Goal: Task Accomplishment & Management: Manage account settings

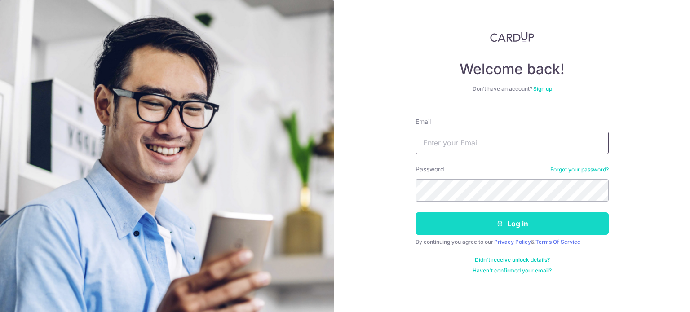
type input "[EMAIL_ADDRESS][DOMAIN_NAME]"
click at [511, 223] on button "Log in" at bounding box center [512, 224] width 193 height 22
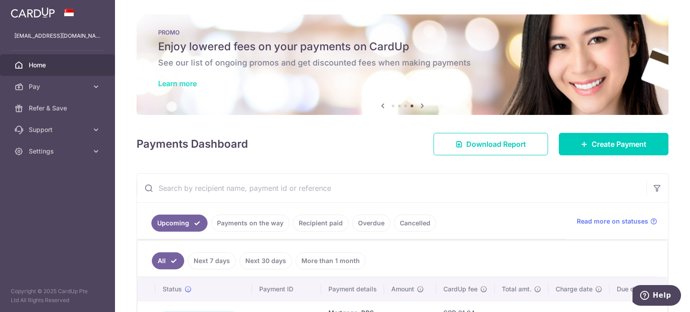
click at [178, 84] on link "Learn more" at bounding box center [177, 83] width 39 height 9
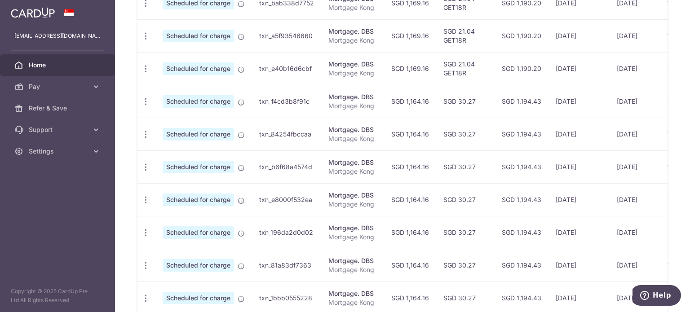
scroll to position [270, 0]
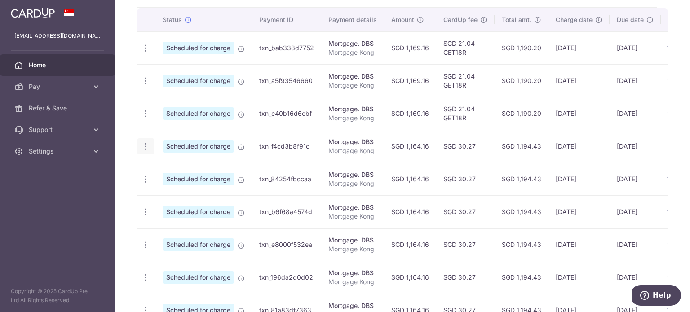
click at [141, 143] on icon "button" at bounding box center [145, 146] width 9 height 9
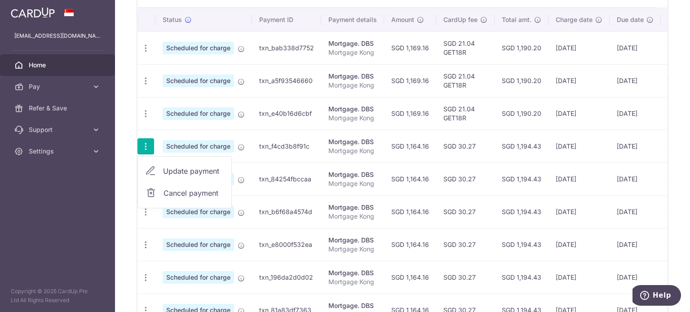
click at [182, 171] on span "Update payment" at bounding box center [193, 171] width 61 height 11
radio input "true"
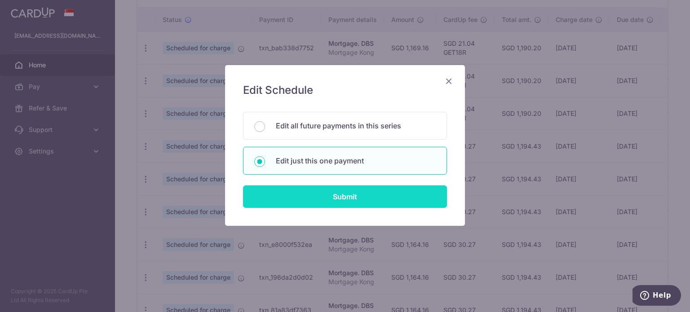
click at [327, 197] on input "Submit" at bounding box center [345, 197] width 204 height 22
radio input "true"
type input "1,164.16"
type input "04/02/2026"
type input "Mortgage Kong"
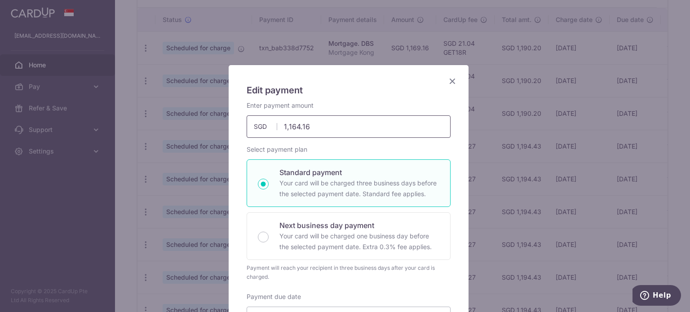
drag, startPoint x: 302, startPoint y: 126, endPoint x: 276, endPoint y: 128, distance: 26.1
click at [207, 126] on div "Edit payment By clicking apply, you will make changes to all payments to DBS sc…" at bounding box center [345, 156] width 690 height 312
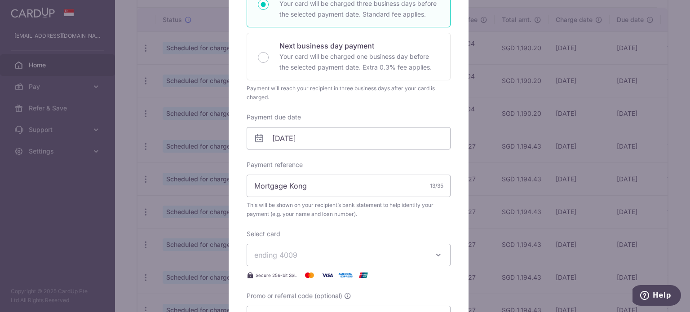
scroll to position [225, 0]
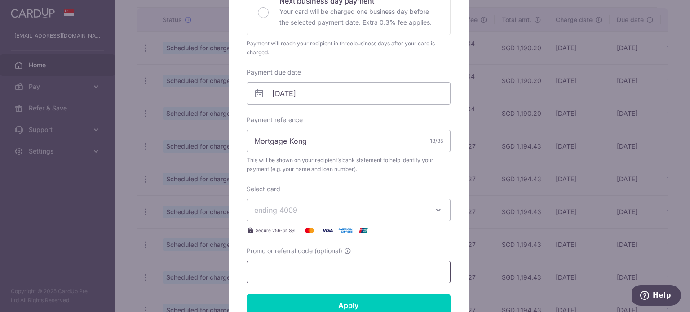
type input "1,164.16"
click at [277, 270] on input "Promo or referral code (optional)" at bounding box center [349, 272] width 204 height 22
paste input "OFF225"
type input "OFF225"
click at [357, 197] on div "Select card ending 4009 **** 4165 **** 4009 **** 1754 **** 1007 Secure 256-bit …" at bounding box center [349, 210] width 204 height 51
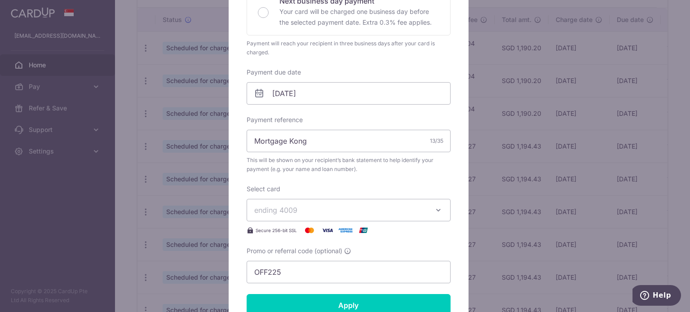
click at [367, 210] on span "ending 4009" at bounding box center [340, 210] width 173 height 11
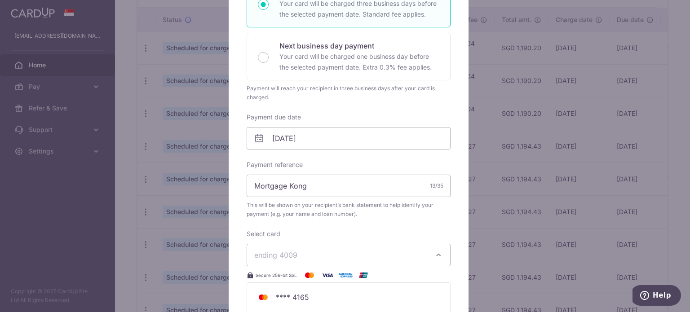
scroll to position [0, 0]
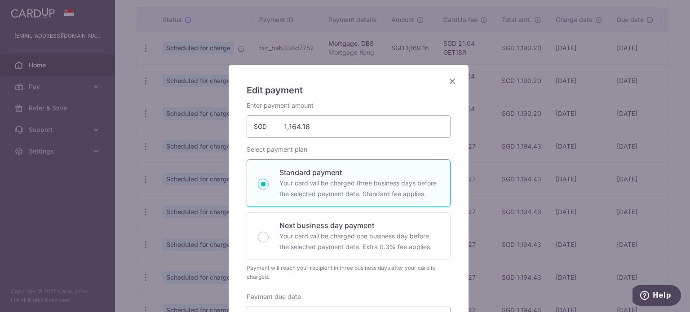
click at [449, 79] on icon "Close" at bounding box center [452, 80] width 11 height 11
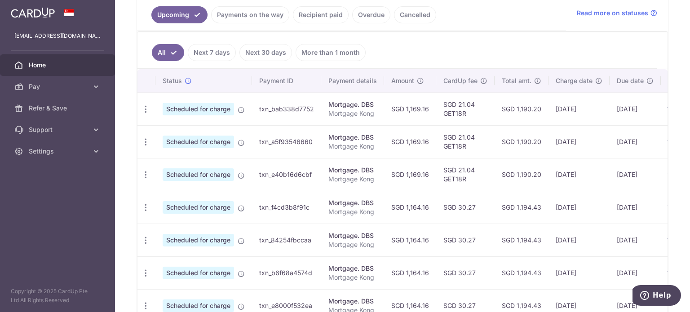
scroll to position [135, 0]
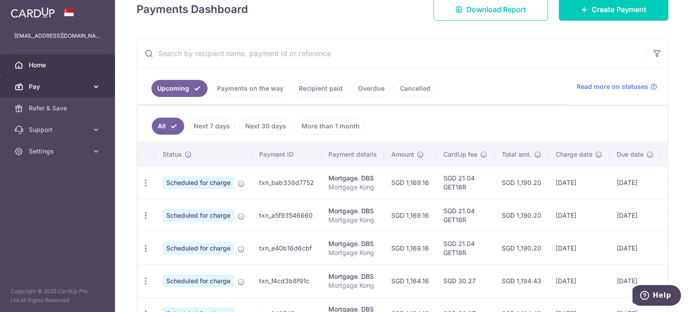
click at [68, 93] on link "Pay" at bounding box center [57, 87] width 115 height 22
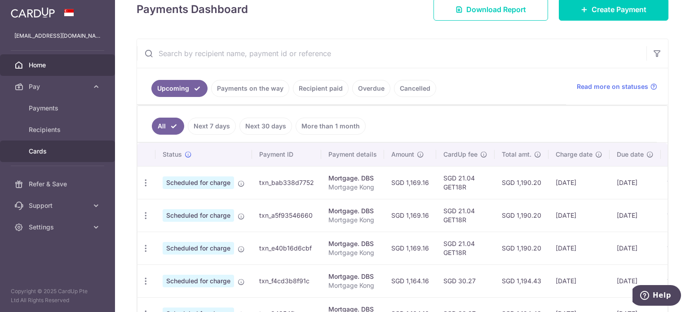
click at [42, 154] on span "Cards" at bounding box center [58, 151] width 59 height 9
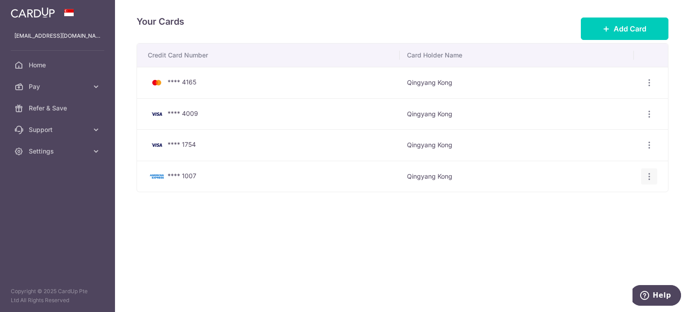
click at [653, 173] on icon "button" at bounding box center [649, 176] width 9 height 9
click at [604, 219] on span "Delete" at bounding box center [619, 222] width 61 height 11
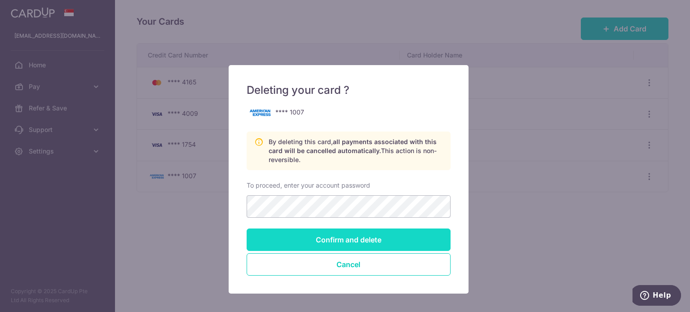
click at [343, 236] on input "Confirm and delete" at bounding box center [349, 240] width 204 height 22
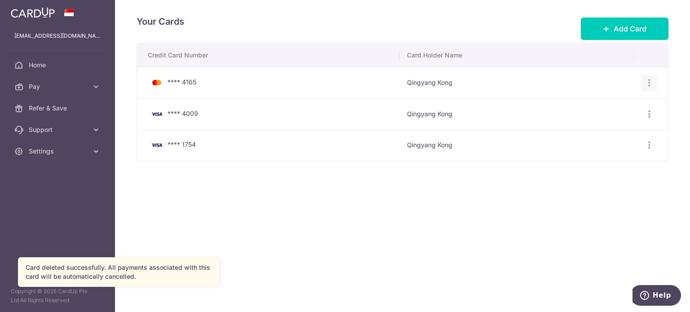
click at [649, 88] on div "View/Edit [GEOGRAPHIC_DATA]" at bounding box center [649, 83] width 17 height 17
click at [647, 111] on icon "button" at bounding box center [649, 114] width 9 height 9
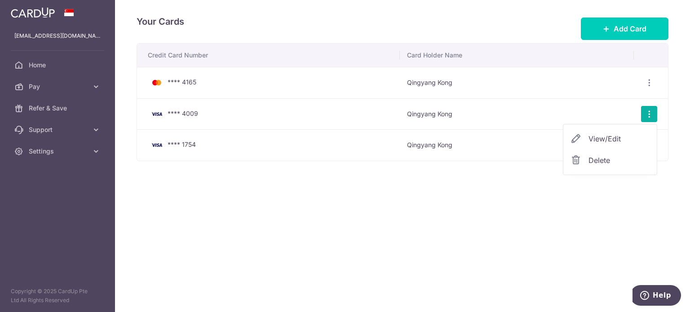
click at [348, 224] on div "Your Cards Add Card Credit Card Number Card Holder Name **** 4165 [GEOGRAPHIC_D…" at bounding box center [402, 156] width 575 height 312
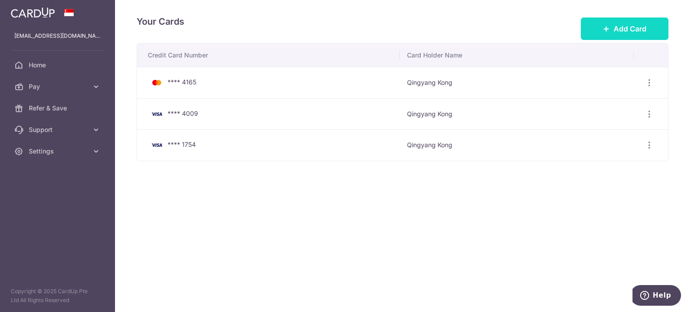
click at [632, 30] on span "Add Card" at bounding box center [630, 28] width 33 height 11
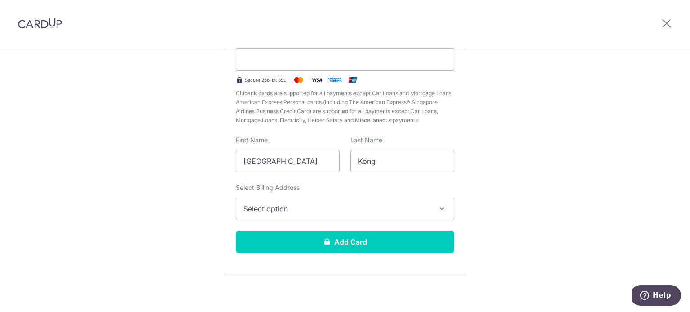
scroll to position [111, 0]
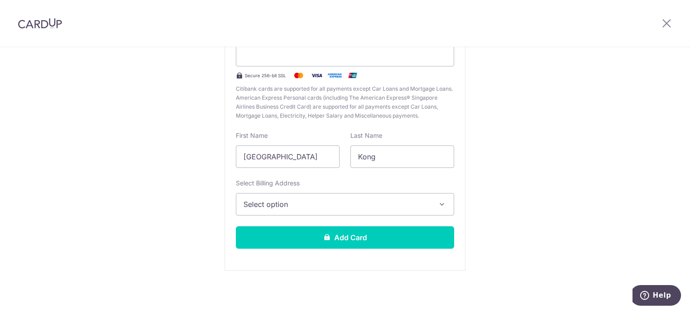
click at [344, 202] on span "Select option" at bounding box center [337, 204] width 187 height 11
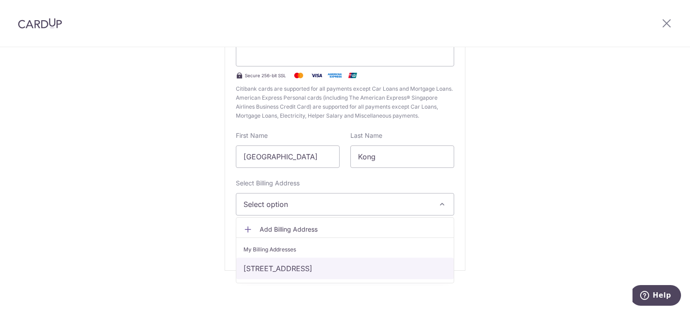
click at [319, 265] on link "[STREET_ADDRESS]" at bounding box center [344, 269] width 217 height 22
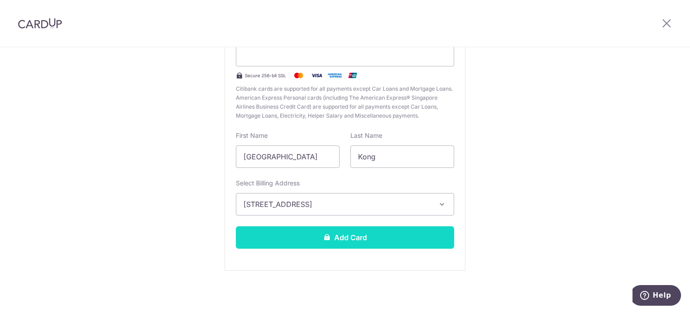
drag, startPoint x: 356, startPoint y: 238, endPoint x: 352, endPoint y: 233, distance: 6.4
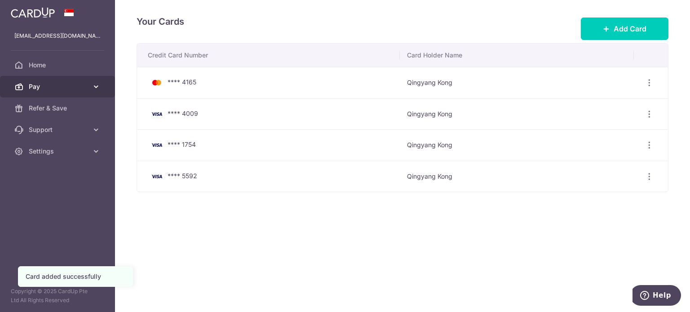
click at [58, 84] on span "Pay" at bounding box center [58, 86] width 59 height 9
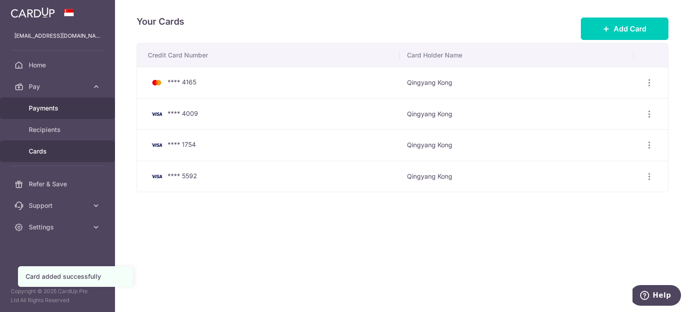
click at [52, 108] on span "Payments" at bounding box center [58, 108] width 59 height 9
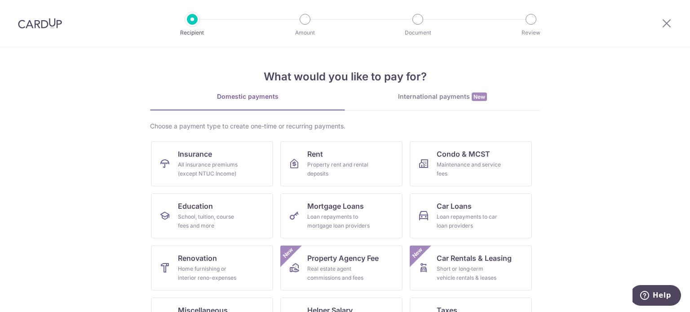
drag, startPoint x: 62, startPoint y: 23, endPoint x: 53, endPoint y: 25, distance: 10.0
click at [62, 23] on div at bounding box center [40, 23] width 80 height 47
click at [51, 25] on img at bounding box center [40, 23] width 44 height 11
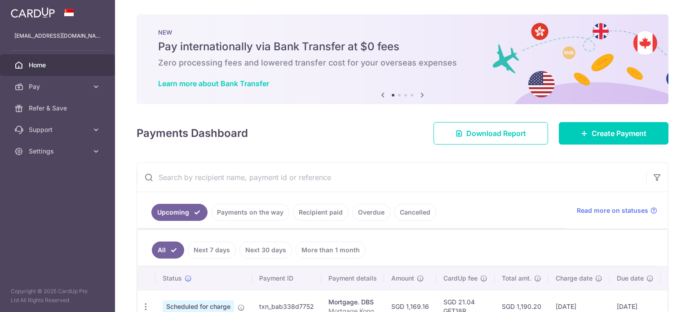
click at [665, 28] on div "× Pause Schedule Pause all future payments in this series Pause just this one p…" at bounding box center [402, 156] width 575 height 312
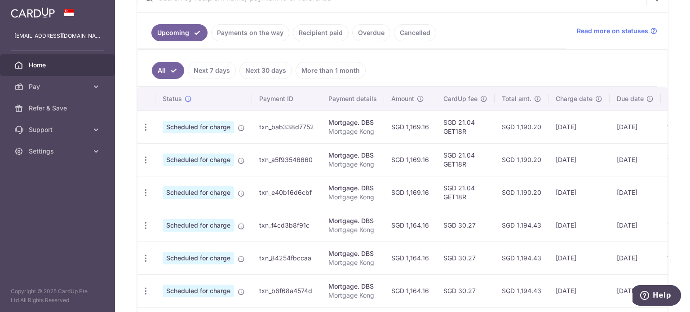
scroll to position [225, 0]
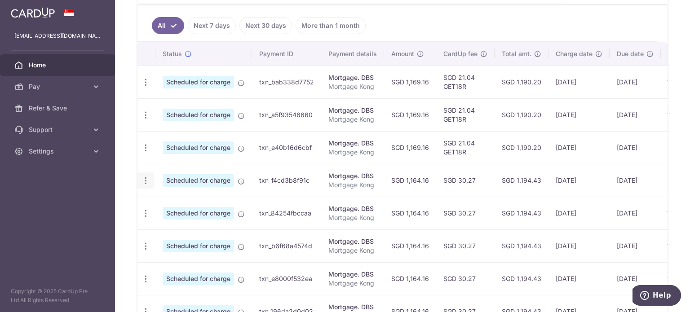
click at [143, 181] on icon "button" at bounding box center [145, 180] width 9 height 9
click at [194, 204] on span "Update payment" at bounding box center [193, 205] width 61 height 11
radio input "true"
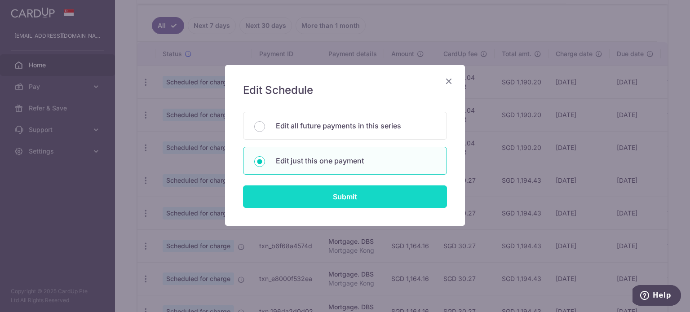
click at [328, 192] on input "Submit" at bounding box center [345, 197] width 204 height 22
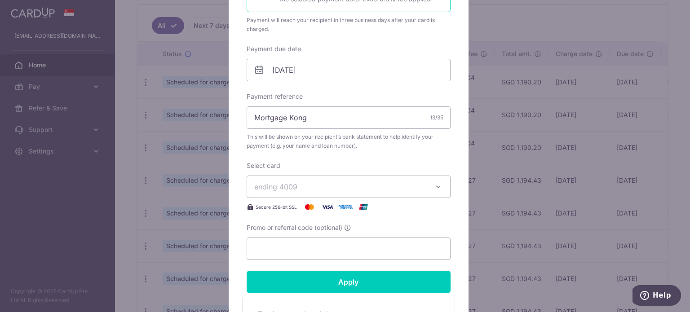
scroll to position [270, 0]
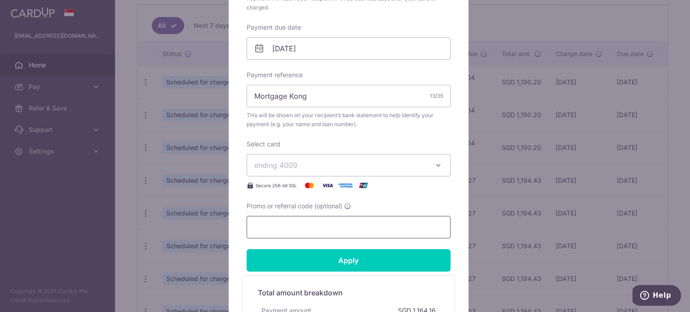
click at [290, 230] on input "Promo or referral code (optional)" at bounding box center [349, 227] width 204 height 22
click at [305, 163] on span "ending 4009" at bounding box center [340, 165] width 173 height 11
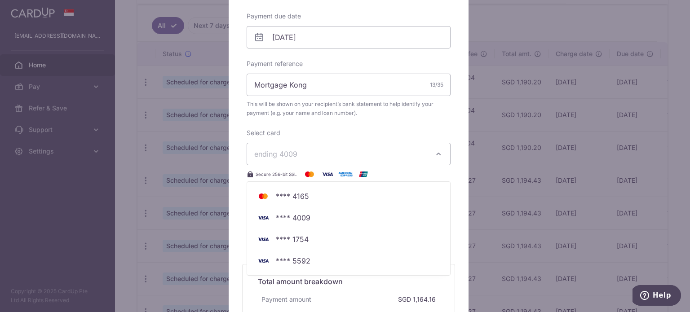
scroll to position [314, 0]
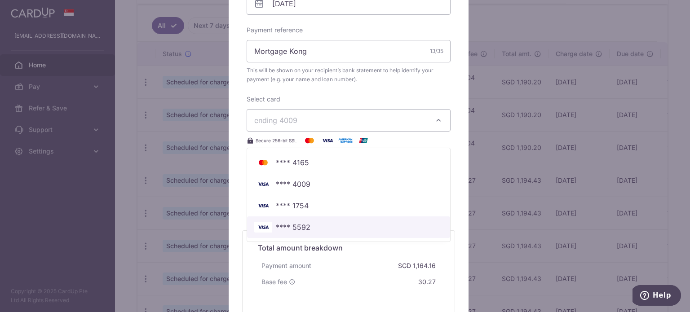
click at [295, 227] on span "**** 5592" at bounding box center [293, 227] width 35 height 11
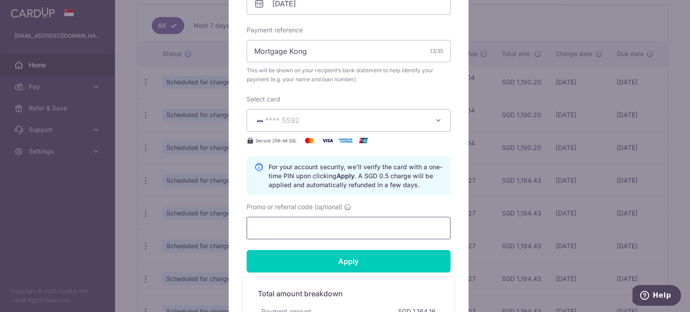
click at [282, 231] on input "Promo or referral code (optional)" at bounding box center [349, 228] width 204 height 22
paste input "OFF225"
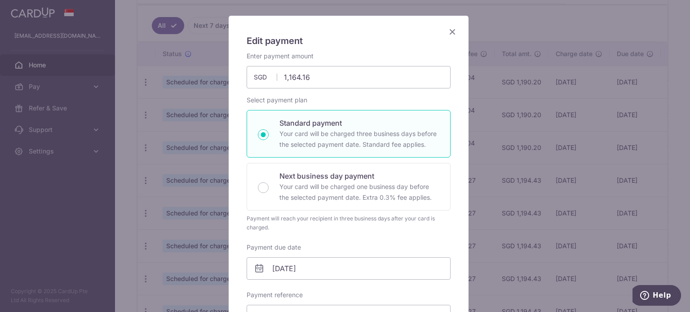
scroll to position [45, 0]
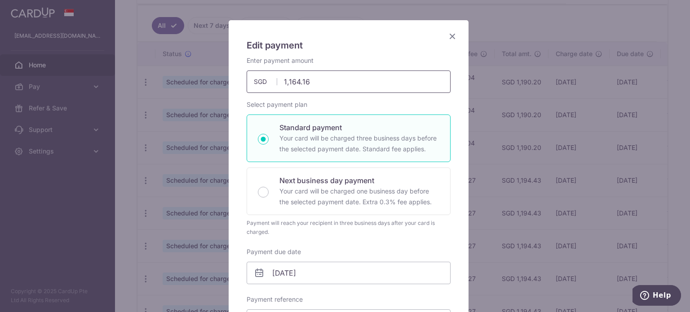
type input "OFF225"
drag, startPoint x: 321, startPoint y: 86, endPoint x: 220, endPoint y: 89, distance: 101.6
click at [215, 89] on div "Edit payment By clicking apply, you will make changes to all payments to DBS sc…" at bounding box center [345, 156] width 690 height 312
type input "782.44"
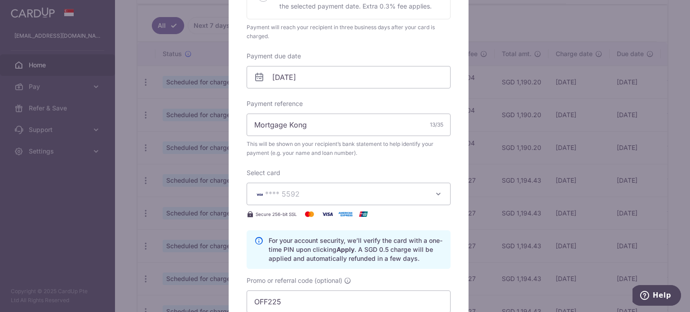
scroll to position [180, 0]
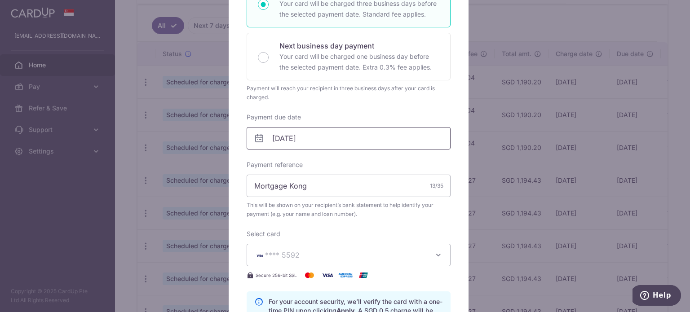
click at [334, 132] on input "04/02/2026" at bounding box center [349, 138] width 204 height 22
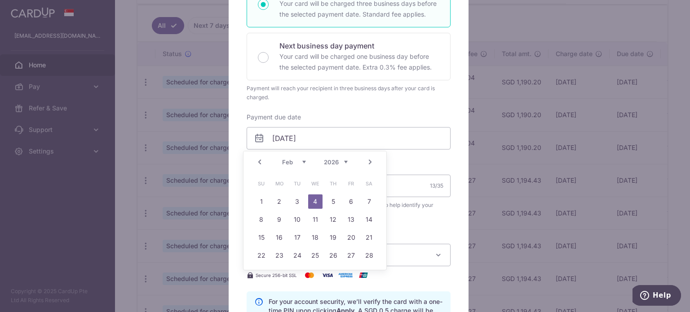
click at [263, 164] on link "Prev" at bounding box center [259, 162] width 11 height 11
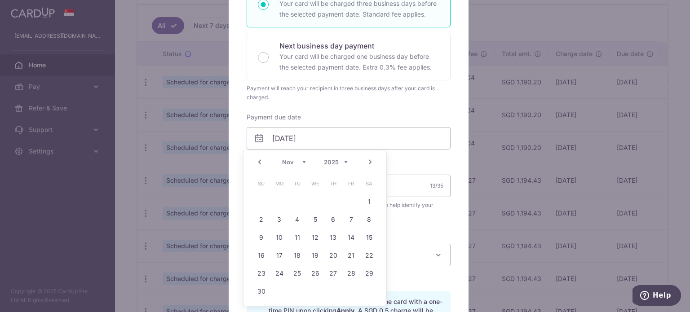
click at [263, 164] on link "Prev" at bounding box center [259, 162] width 11 height 11
click at [314, 239] on link "15" at bounding box center [315, 237] width 14 height 14
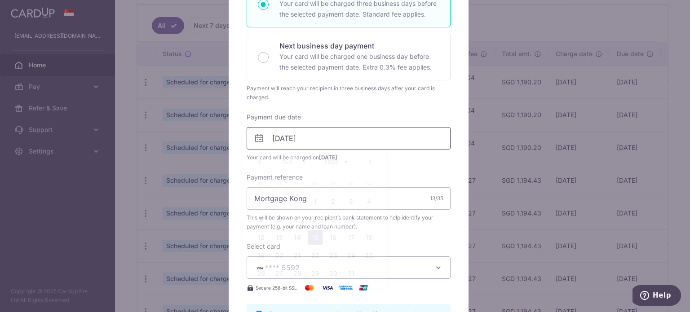
click at [312, 135] on input "15/10/2025" at bounding box center [349, 138] width 204 height 22
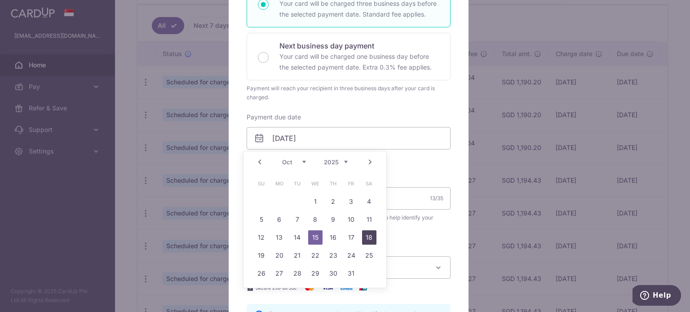
click at [367, 237] on link "18" at bounding box center [369, 237] width 14 height 14
type input "18/10/2025"
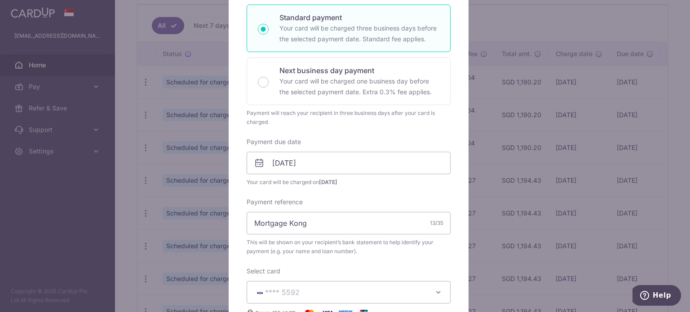
scroll to position [314, 0]
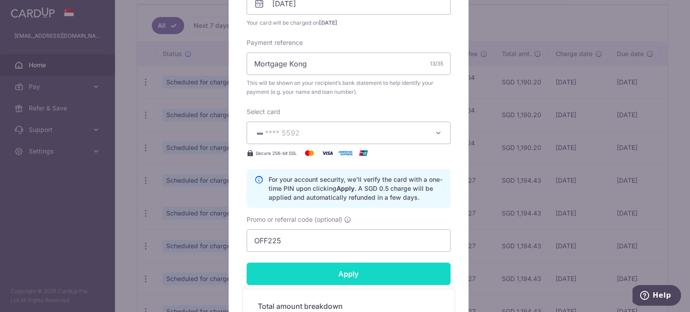
click at [365, 267] on input "Apply" at bounding box center [349, 274] width 204 height 22
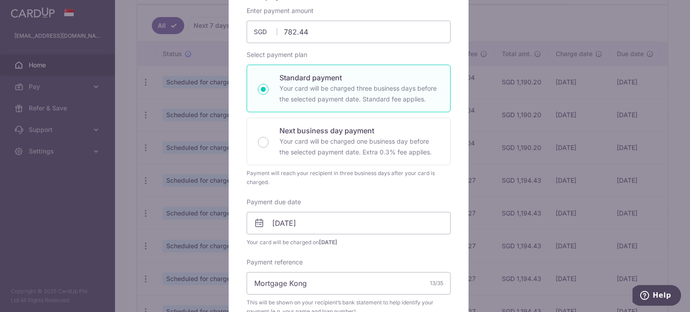
scroll to position [0, 0]
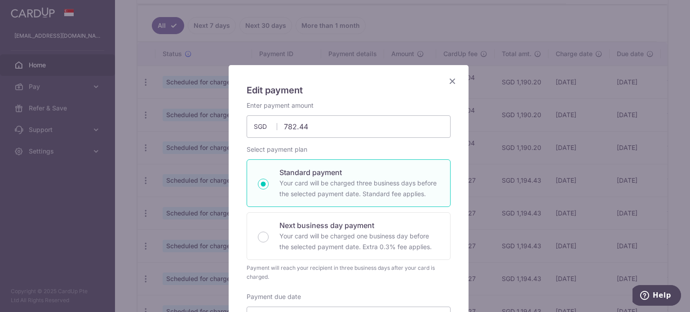
type input "Successfully Applied"
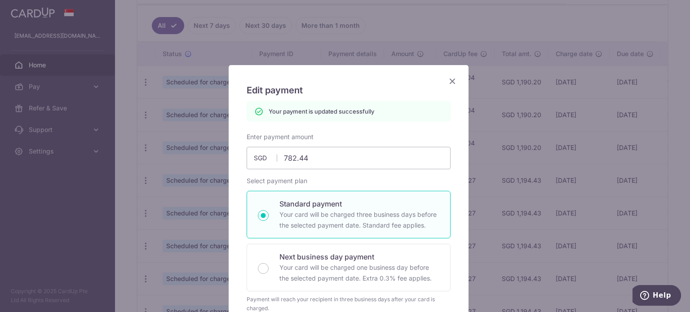
click at [453, 82] on icon "Close" at bounding box center [452, 80] width 11 height 11
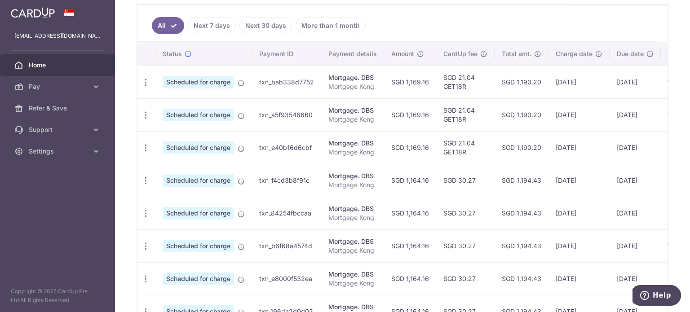
scroll to position [300, 0]
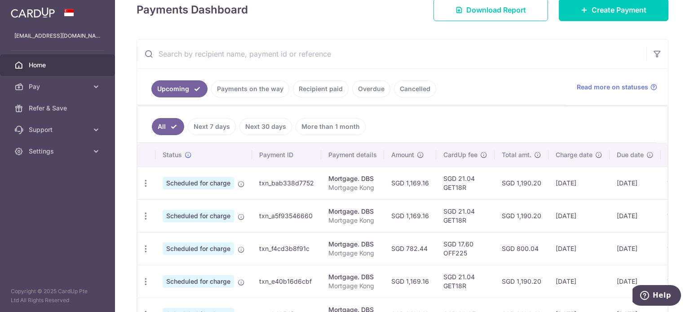
scroll to position [135, 0]
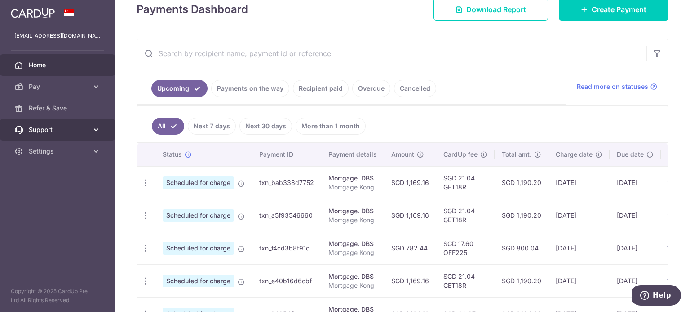
click at [82, 123] on link "Support" at bounding box center [57, 130] width 115 height 22
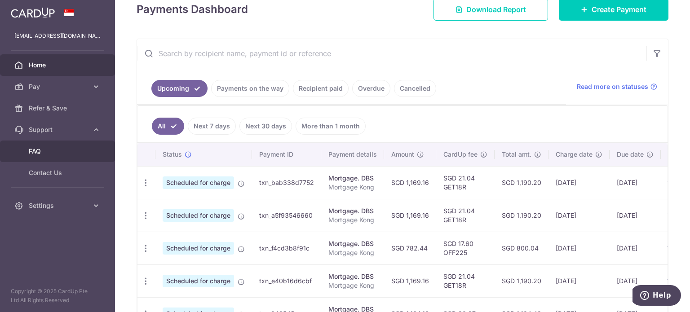
click at [68, 153] on span "FAQ" at bounding box center [58, 151] width 59 height 9
